Goal: Transaction & Acquisition: Purchase product/service

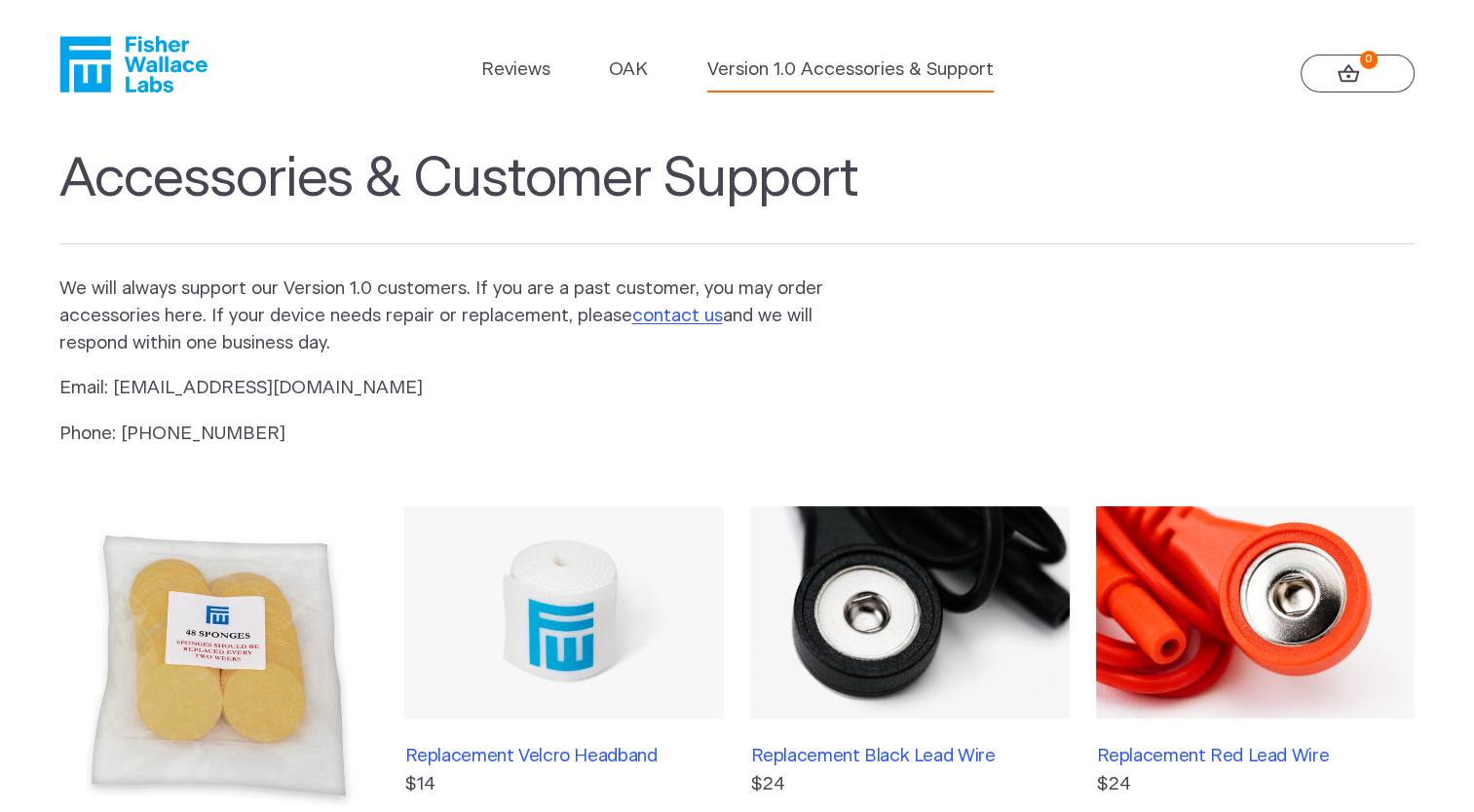
click at [1196, 564] on img at bounding box center [1255, 612] width 319 height 212
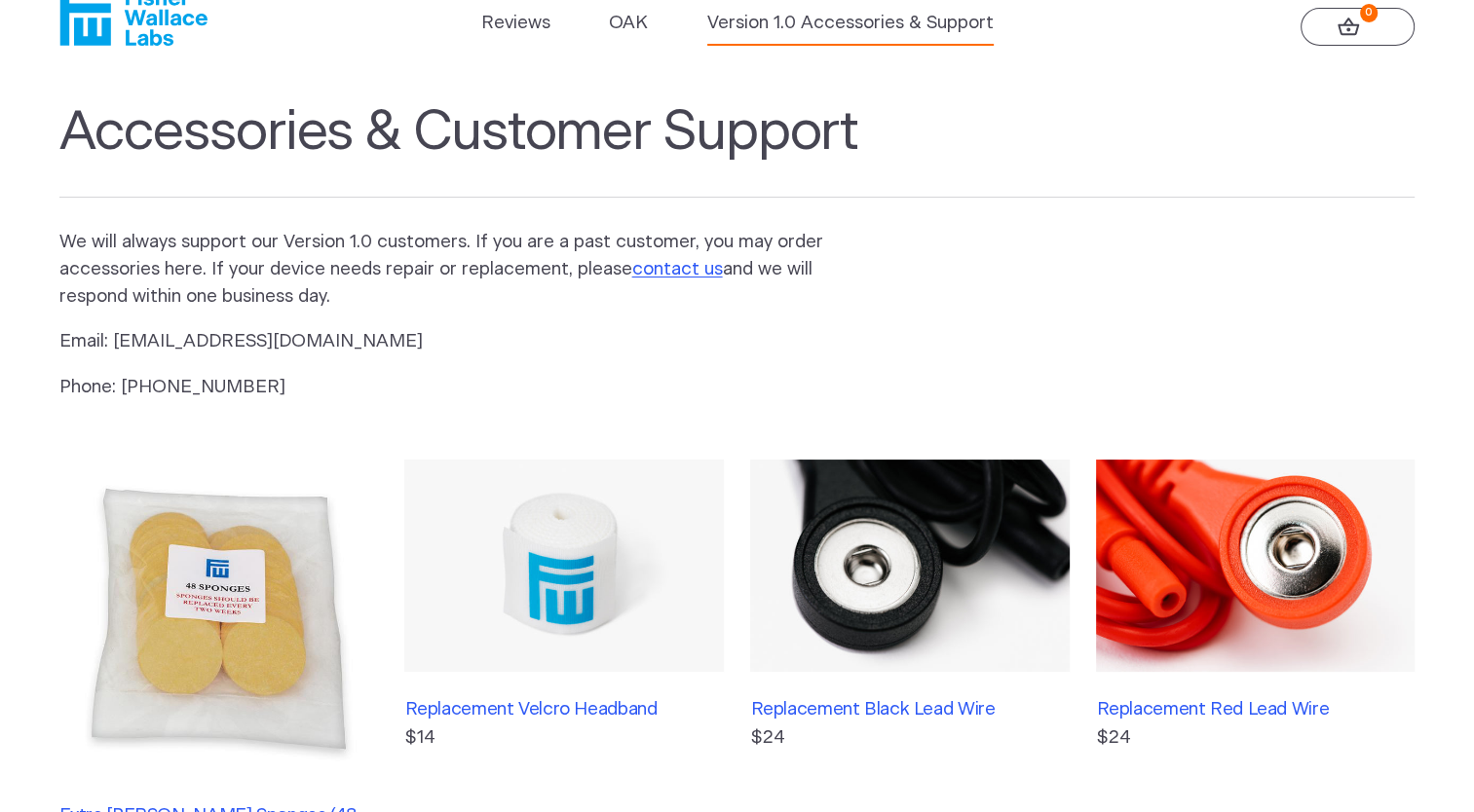
scroll to position [120, 0]
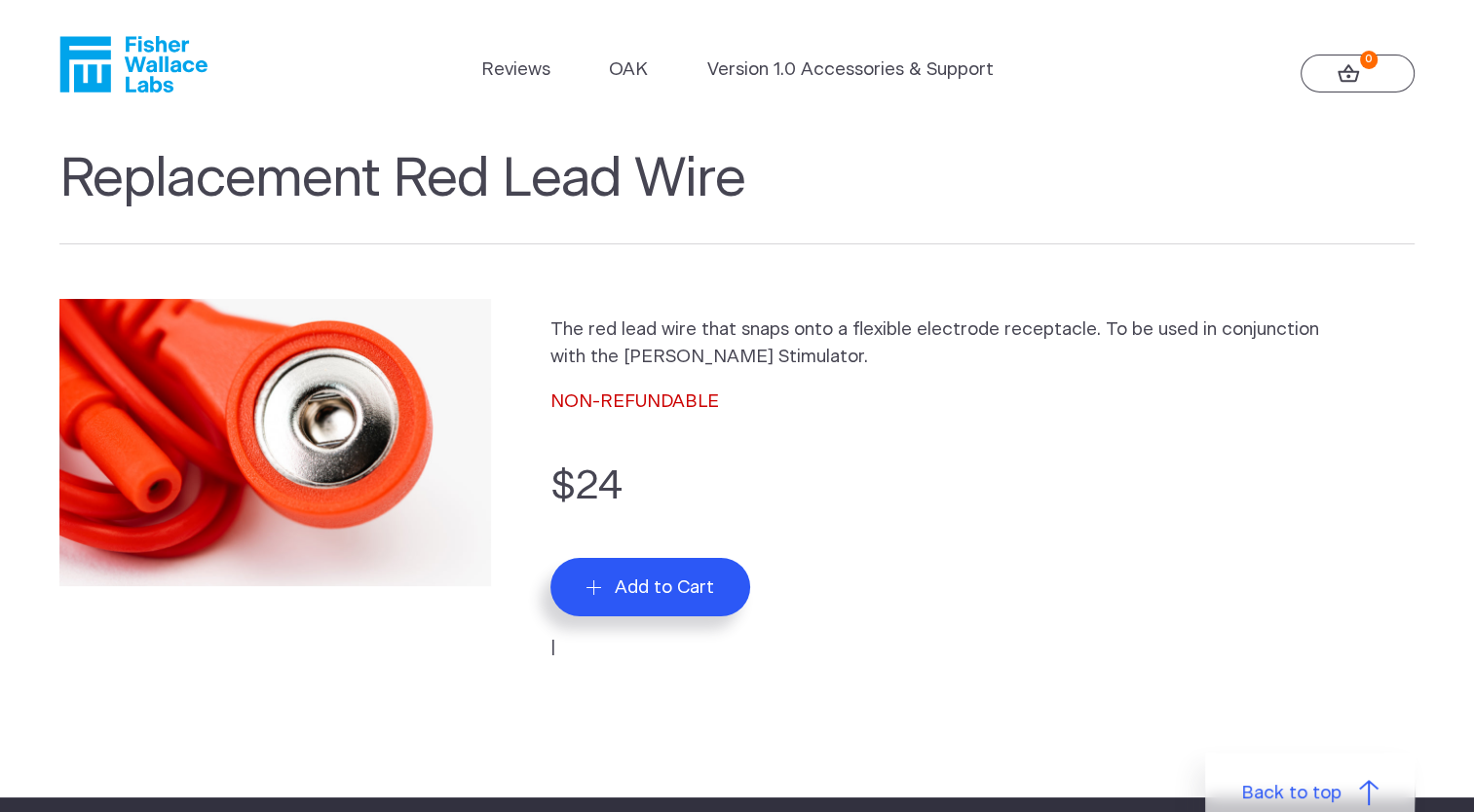
click at [690, 581] on span "Add to Cart" at bounding box center [665, 587] width 100 height 22
click at [600, 584] on icon "submit" at bounding box center [593, 587] width 15 height 15
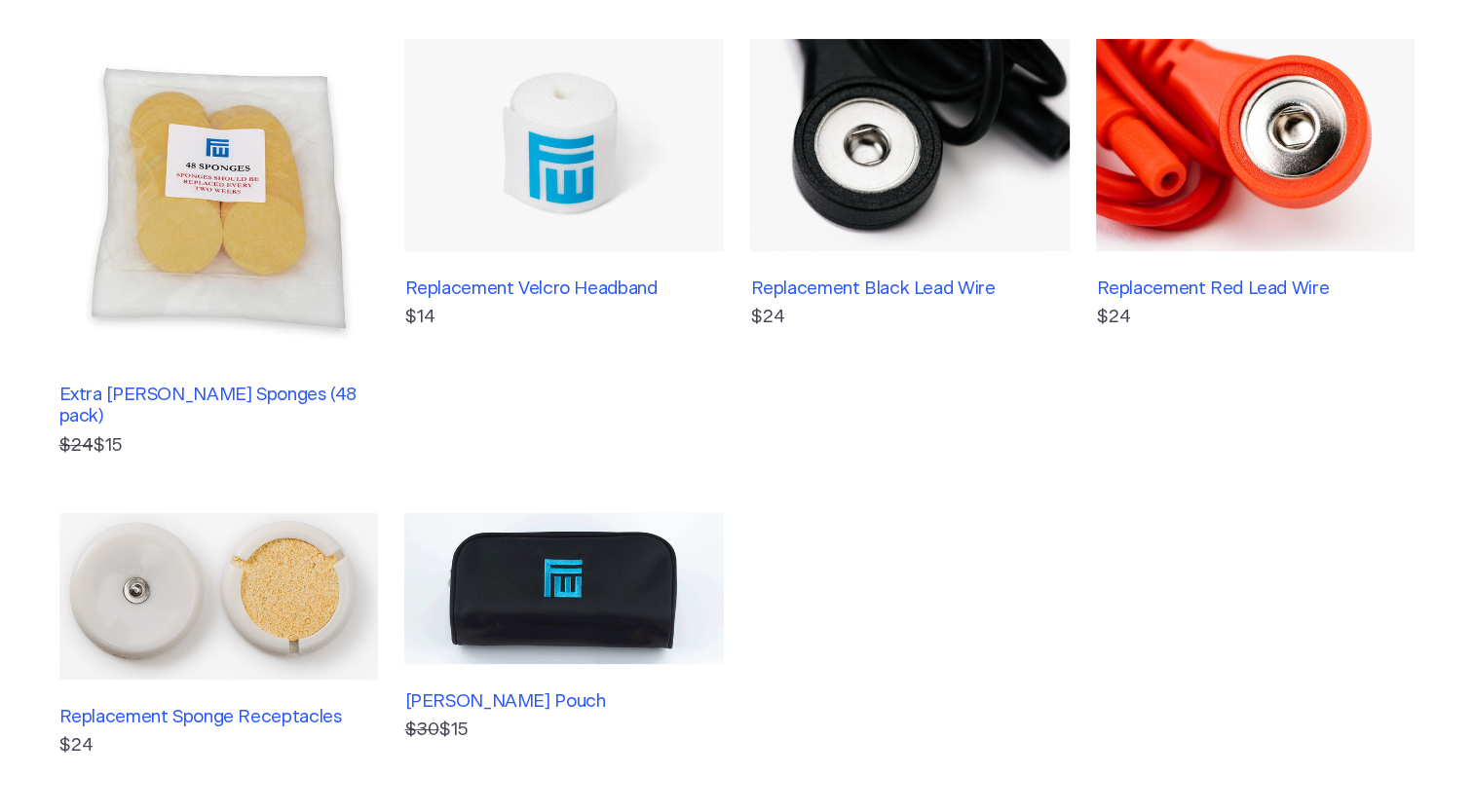
scroll to position [428, 0]
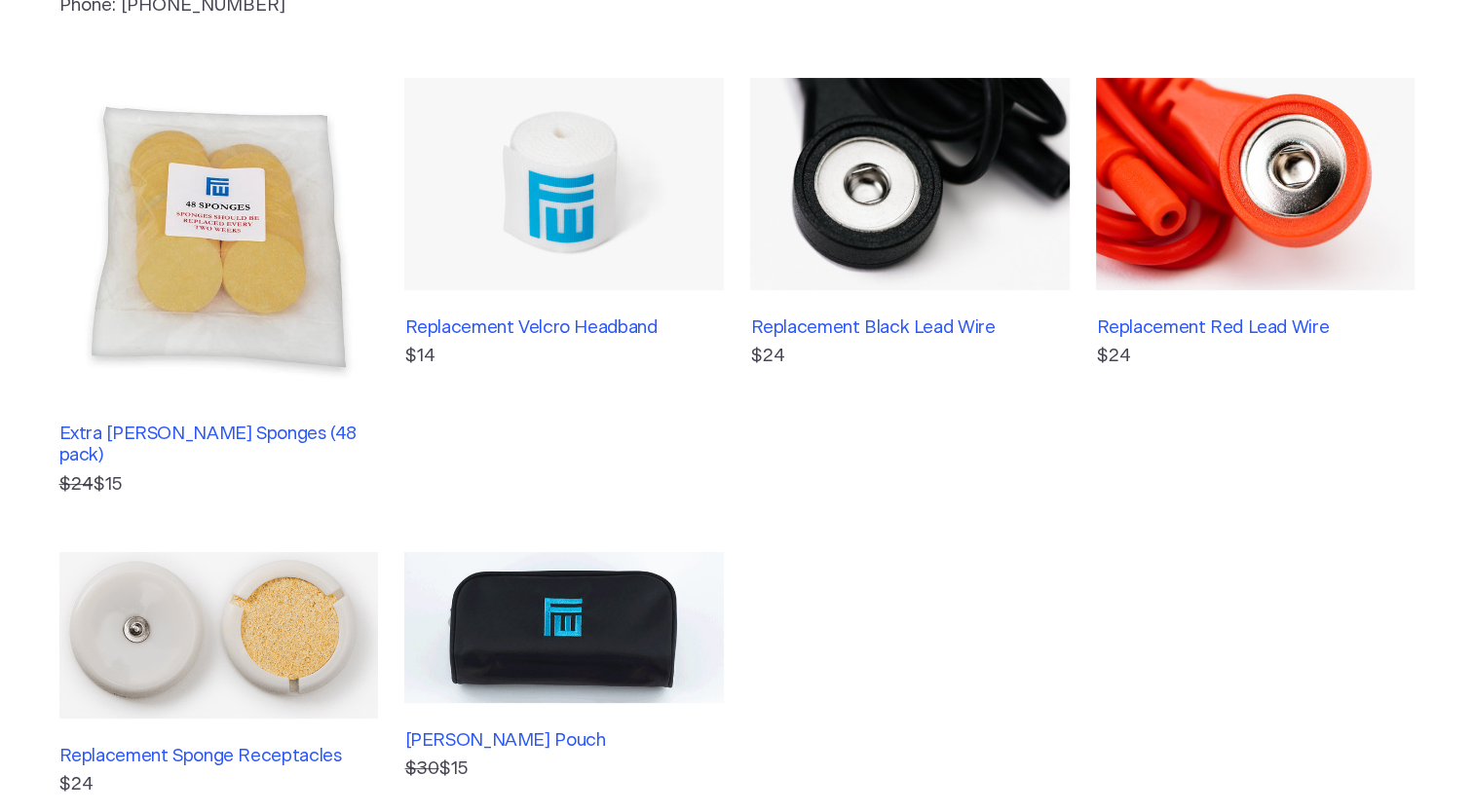
click at [1170, 133] on img at bounding box center [1255, 184] width 319 height 212
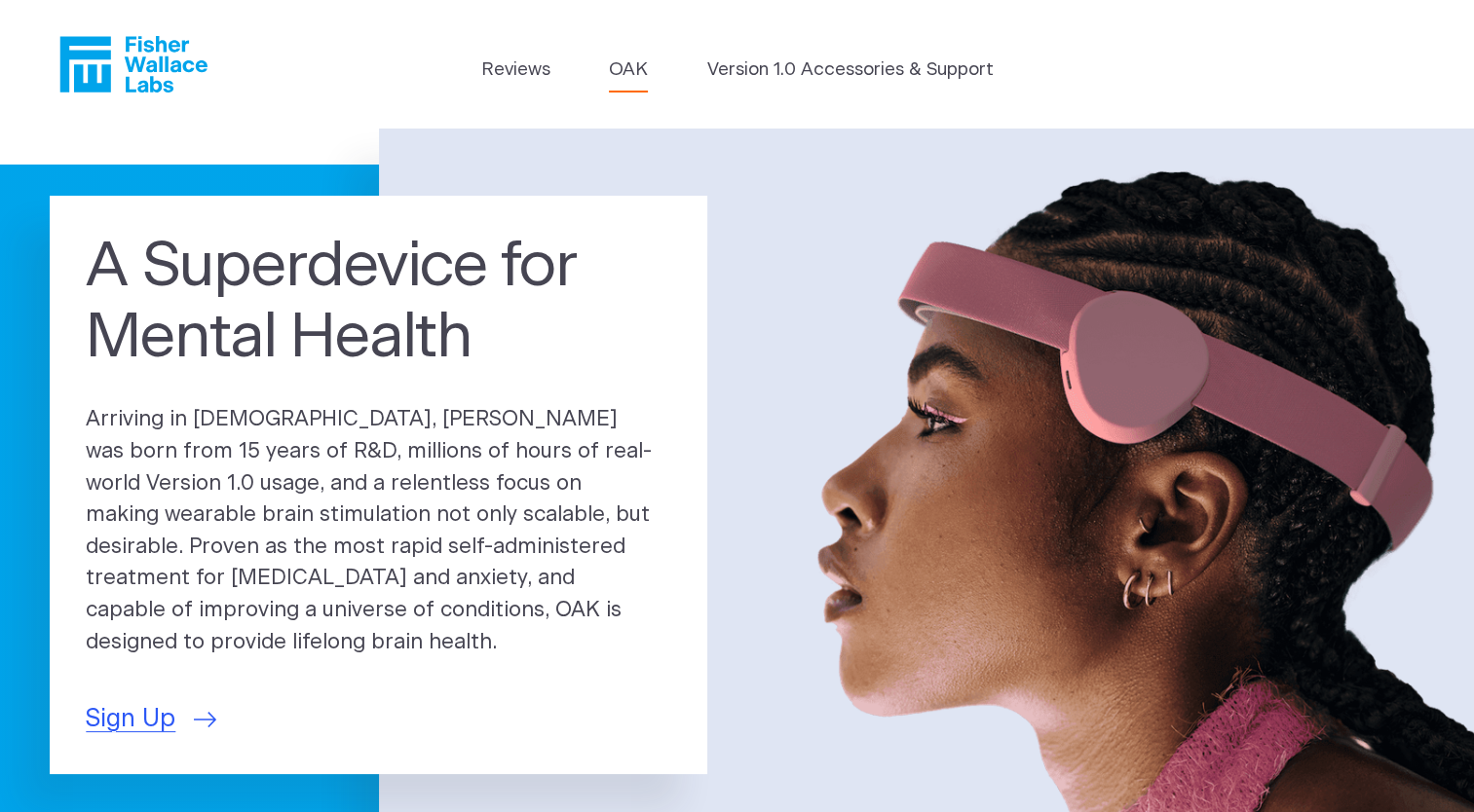
click at [626, 68] on link "OAK" at bounding box center [629, 70] width 39 height 27
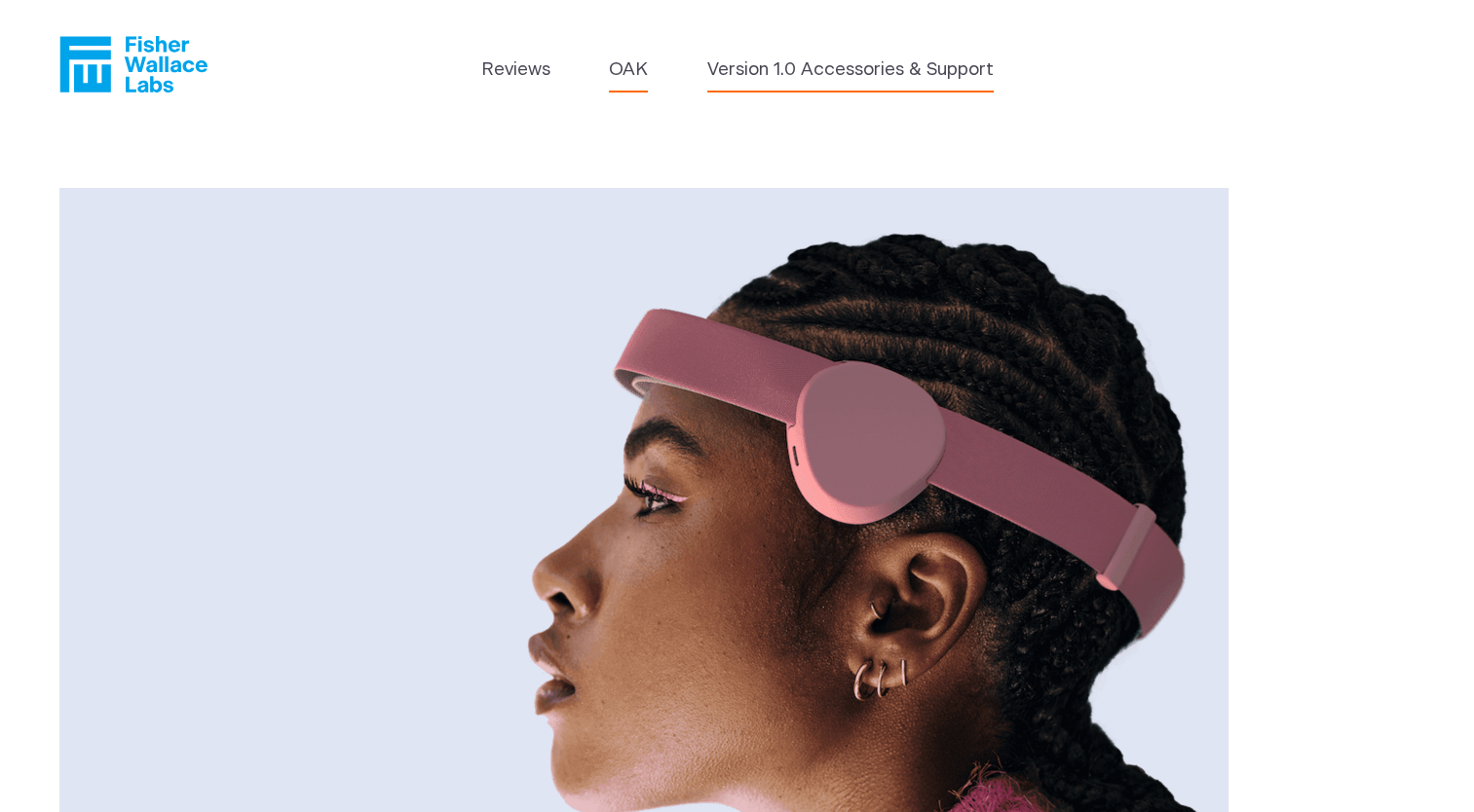
click at [871, 67] on link "Version 1.0 Accessories & Support" at bounding box center [849, 70] width 286 height 27
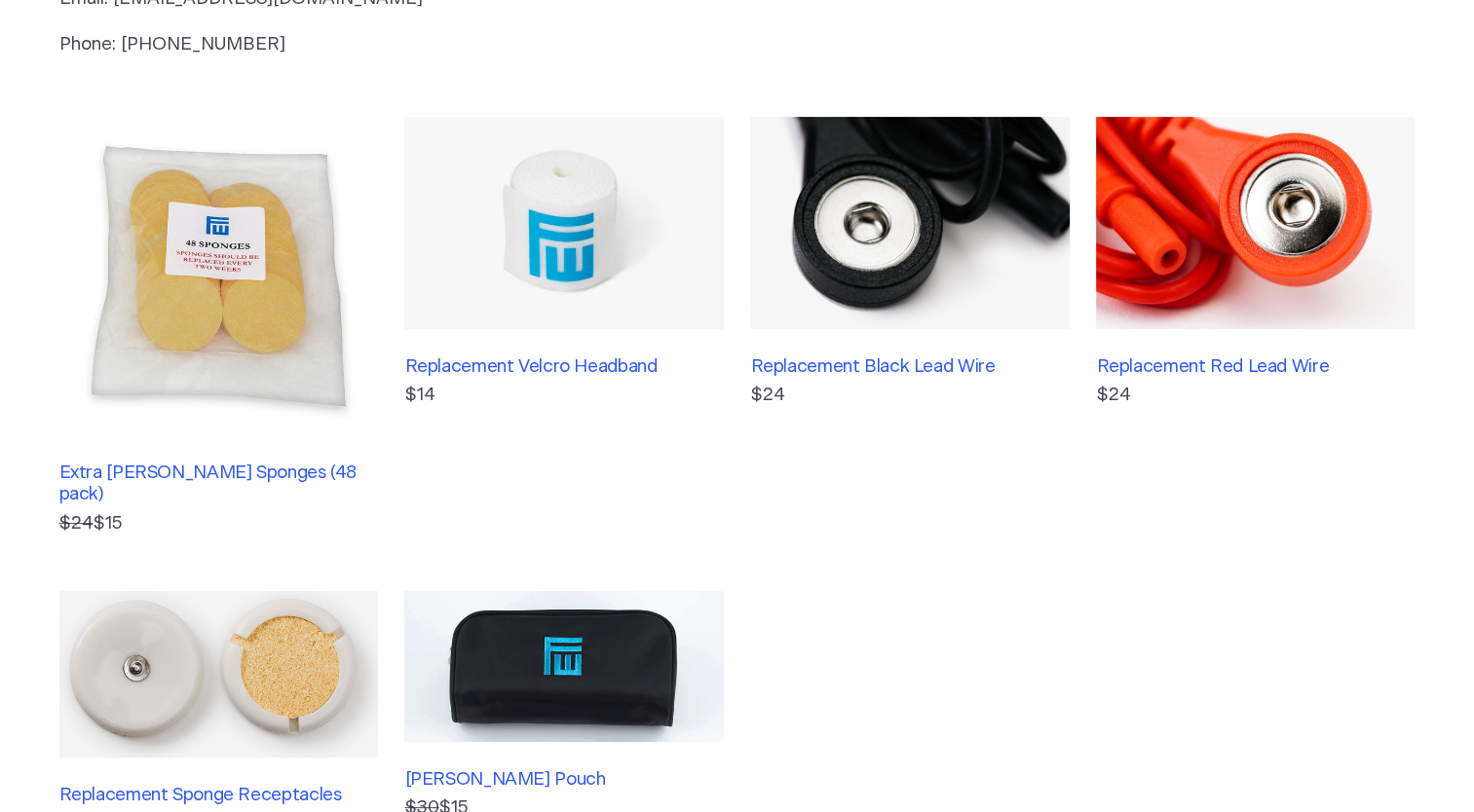
scroll to position [392, 0]
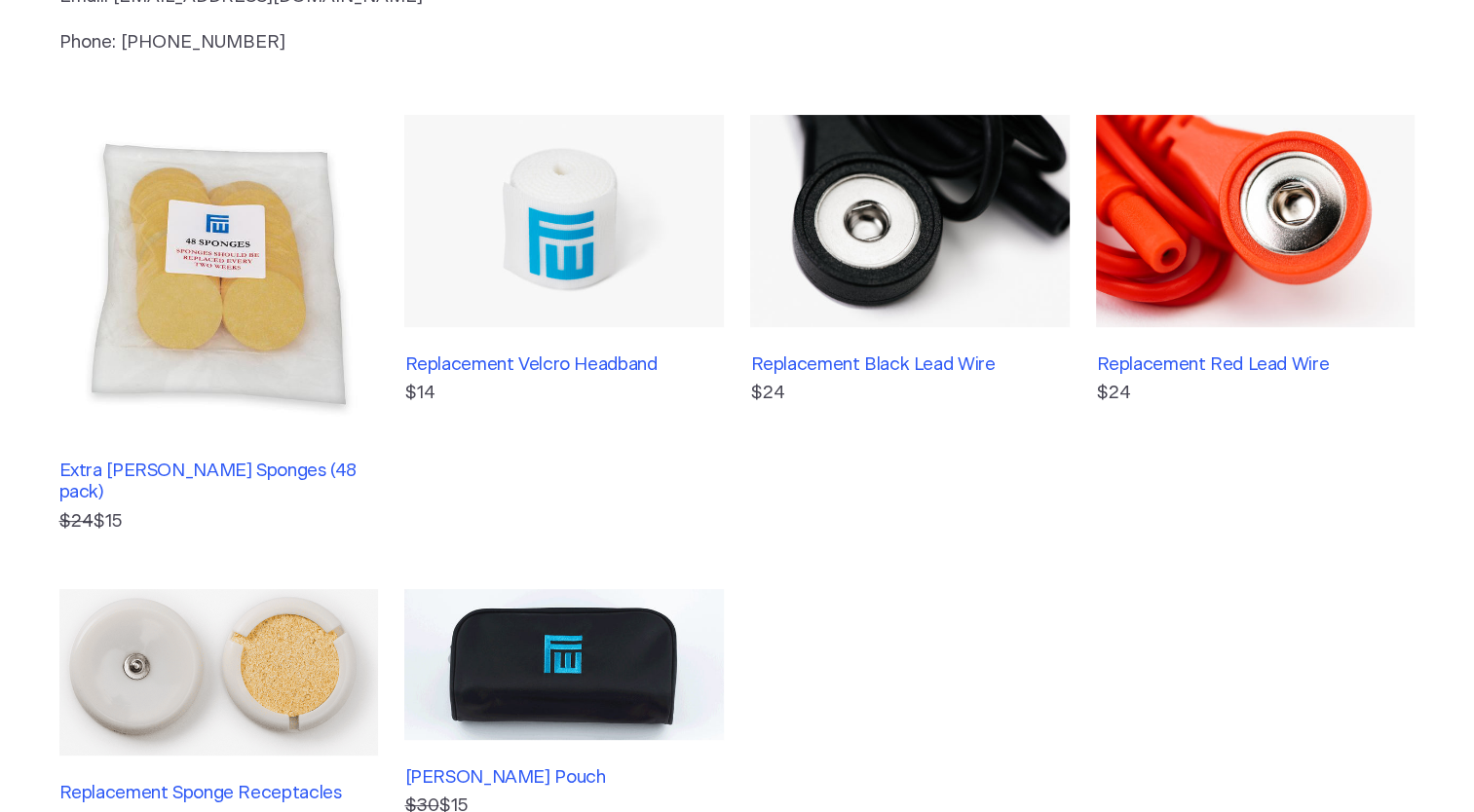
click at [1272, 272] on img at bounding box center [1255, 221] width 319 height 212
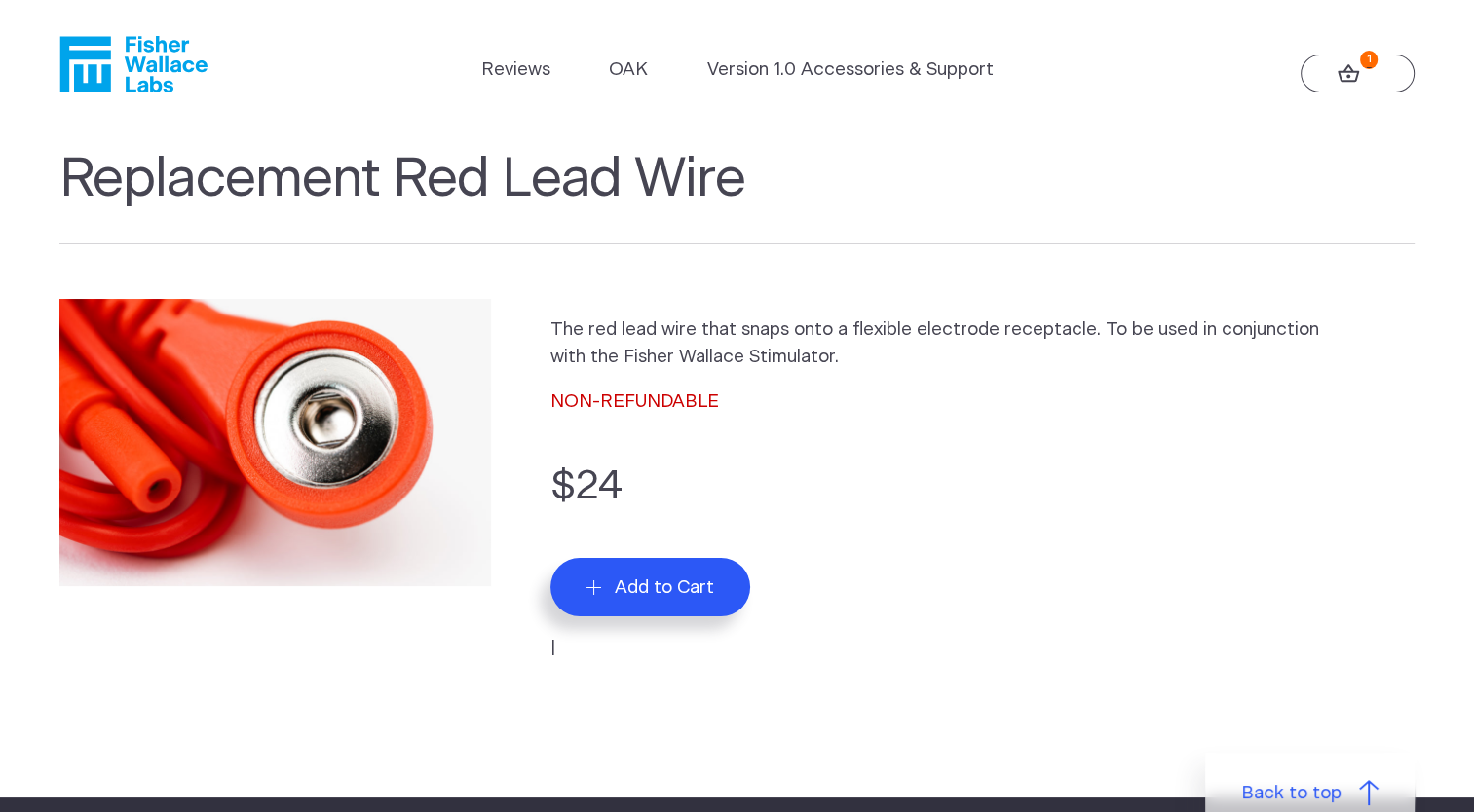
click at [1350, 70] on icon at bounding box center [1348, 73] width 22 height 18
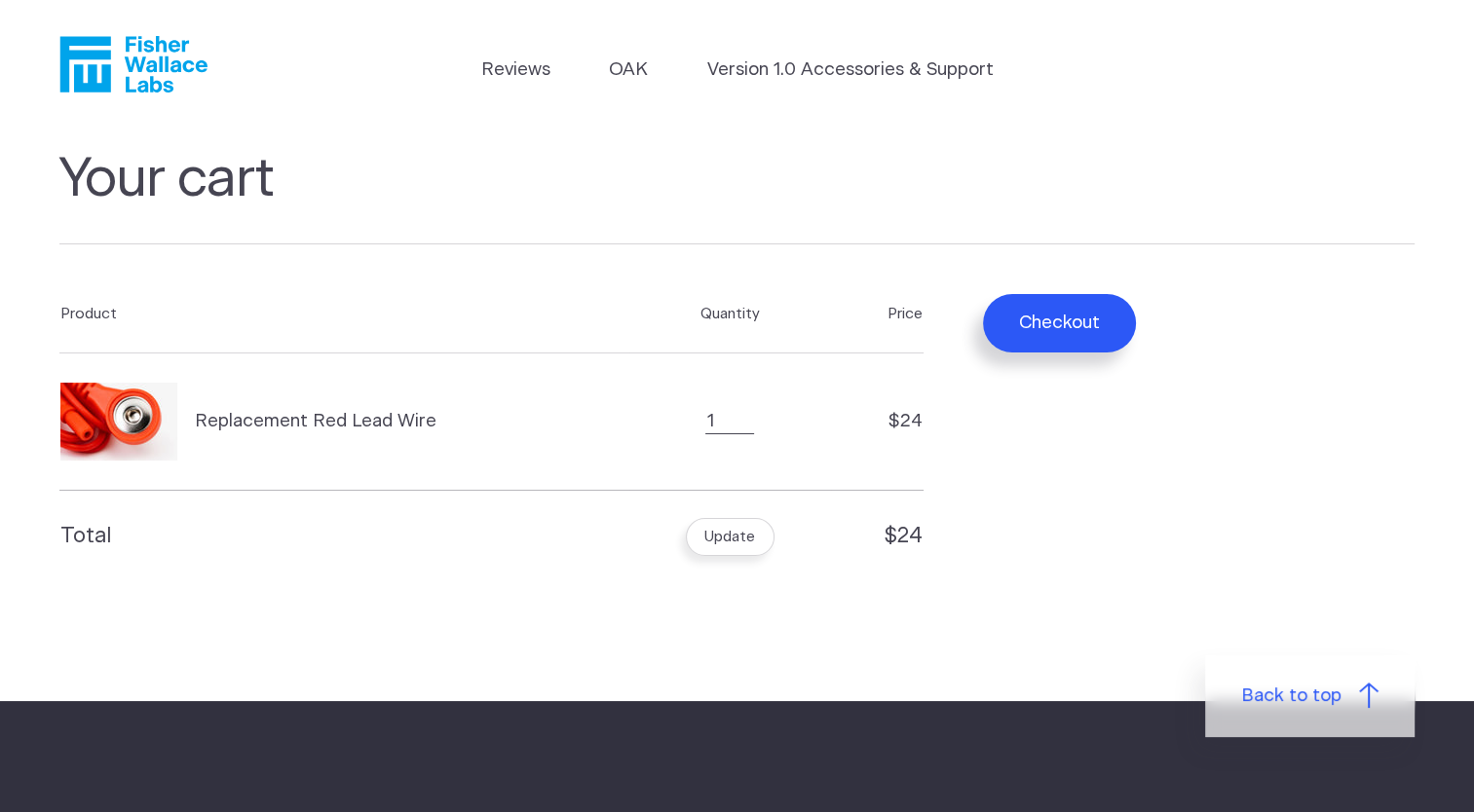
click at [1059, 323] on button "Checkout" at bounding box center [1059, 323] width 152 height 59
